Goal: Transaction & Acquisition: Purchase product/service

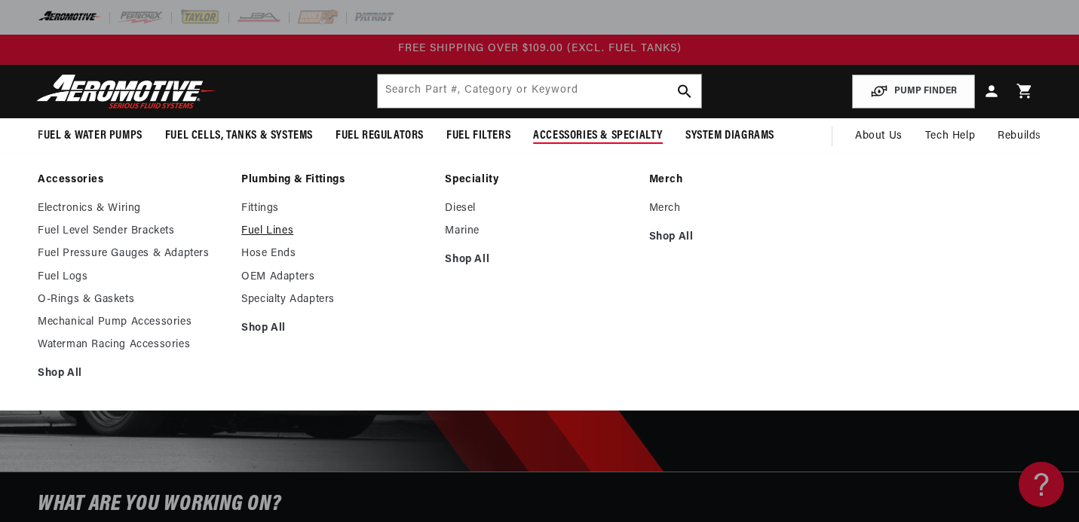
click at [288, 237] on link "Fuel Lines" at bounding box center [335, 232] width 188 height 14
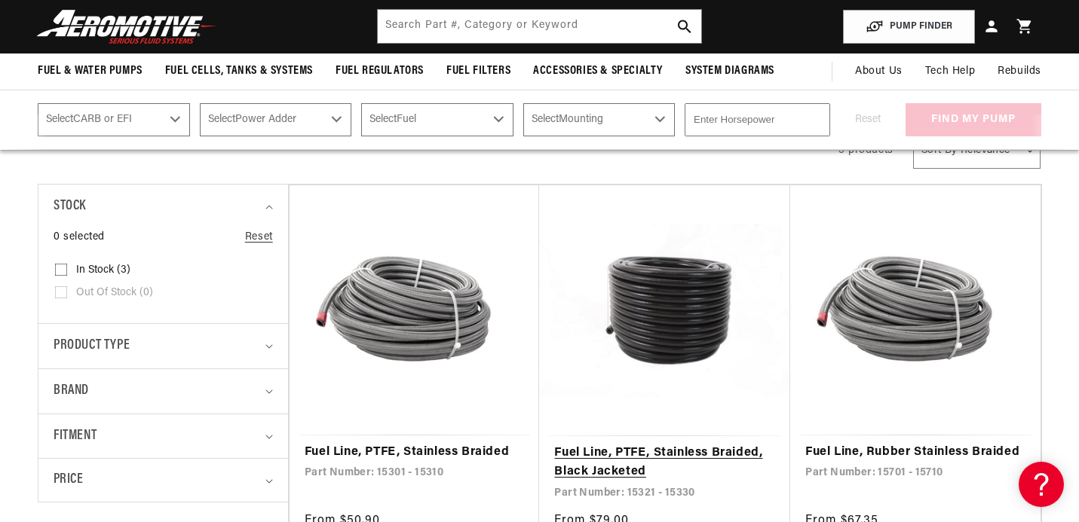
scroll to position [226, 0]
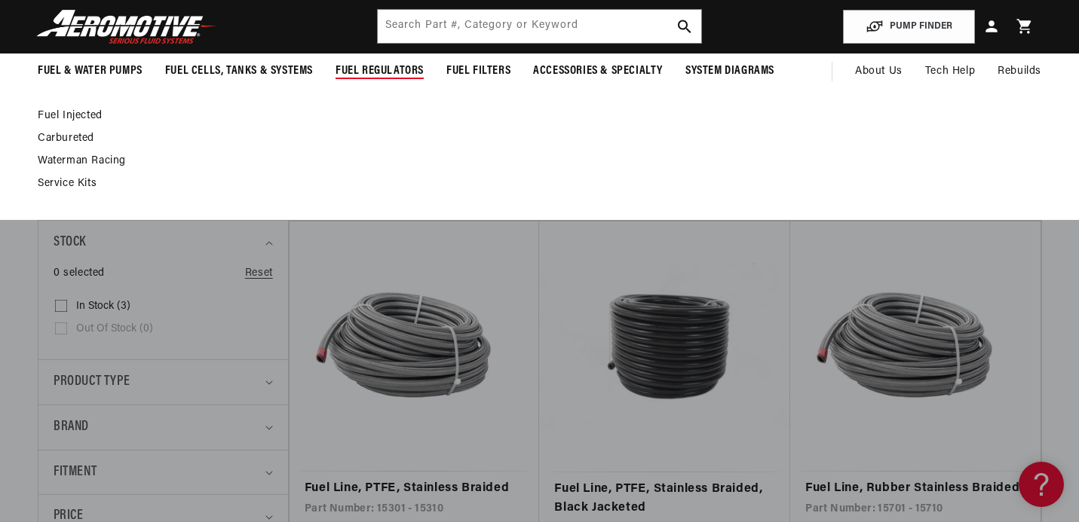
click at [60, 115] on link "Fuel Injected" at bounding box center [532, 116] width 988 height 14
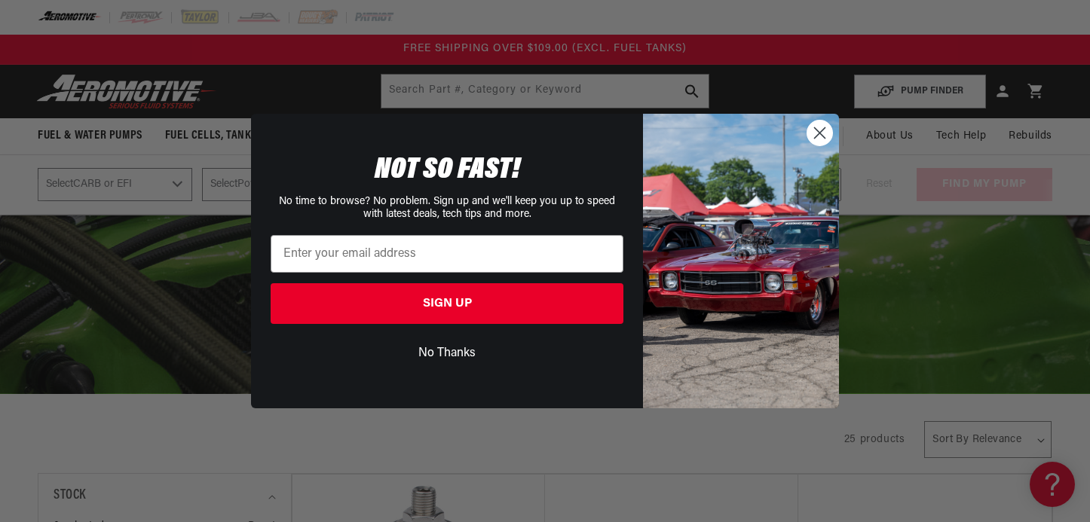
click at [431, 351] on button "No Thanks" at bounding box center [447, 353] width 353 height 29
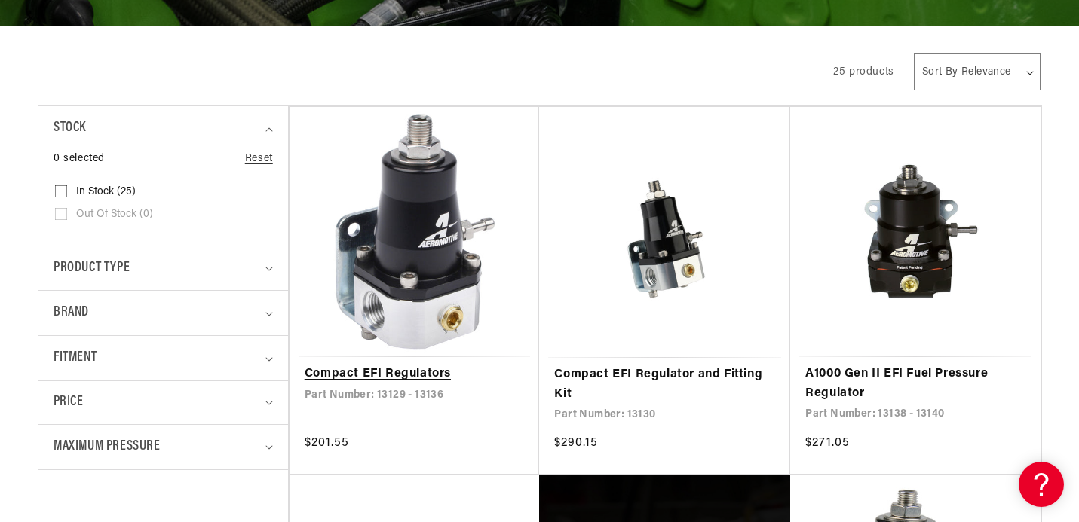
scroll to position [377, 0]
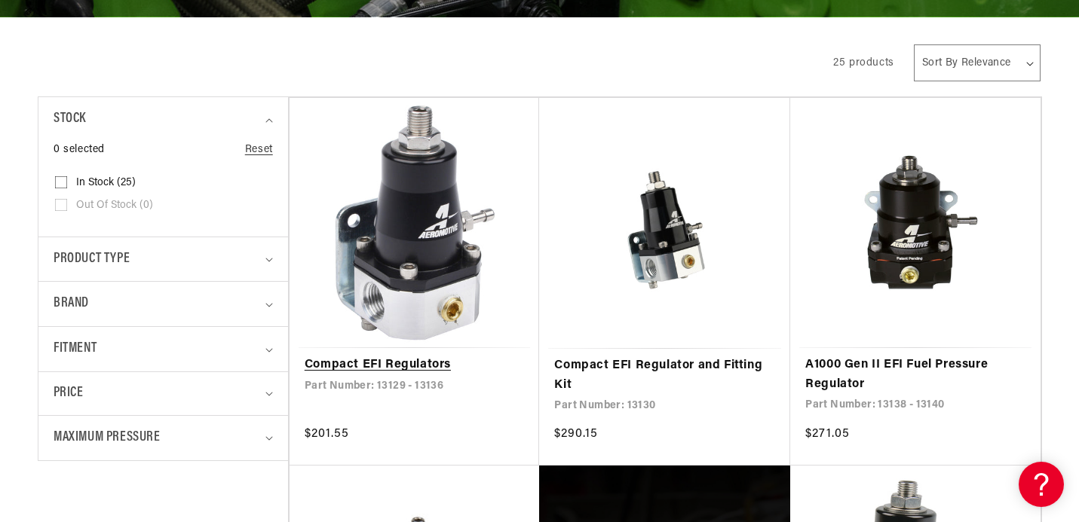
click at [433, 356] on link "Compact EFI Regulators" at bounding box center [415, 366] width 220 height 20
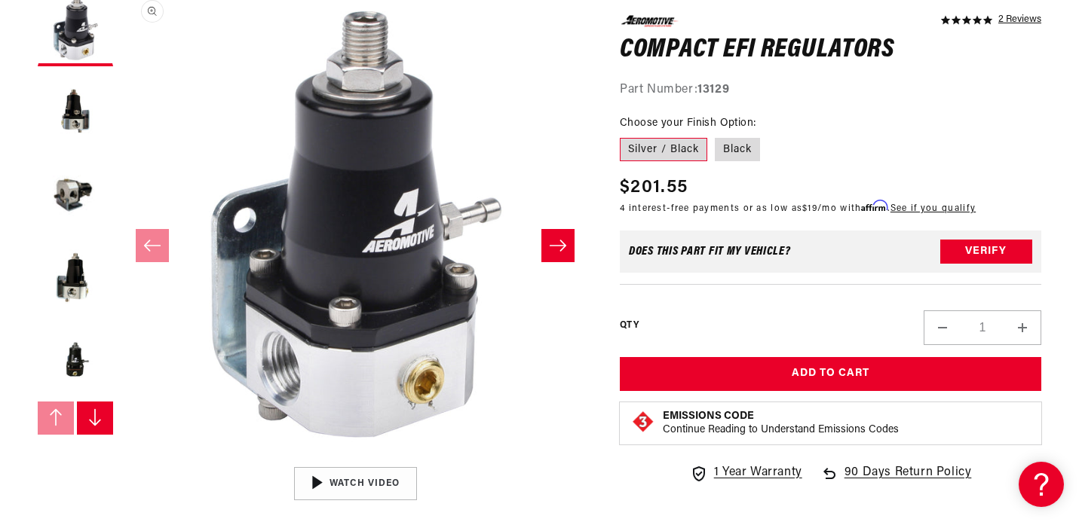
scroll to position [226, 0]
